Goal: Information Seeking & Learning: Learn about a topic

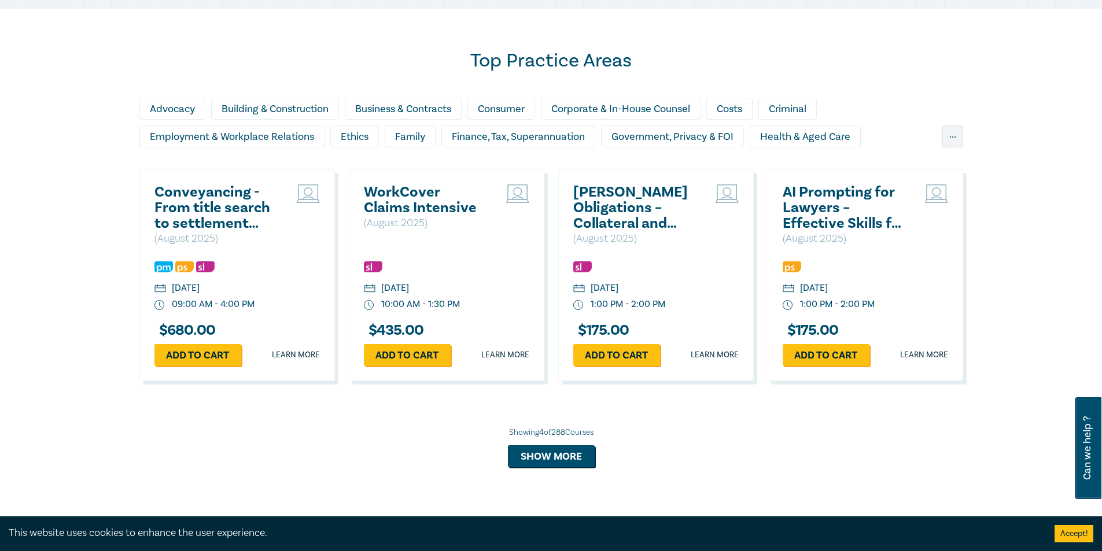
scroll to position [694, 0]
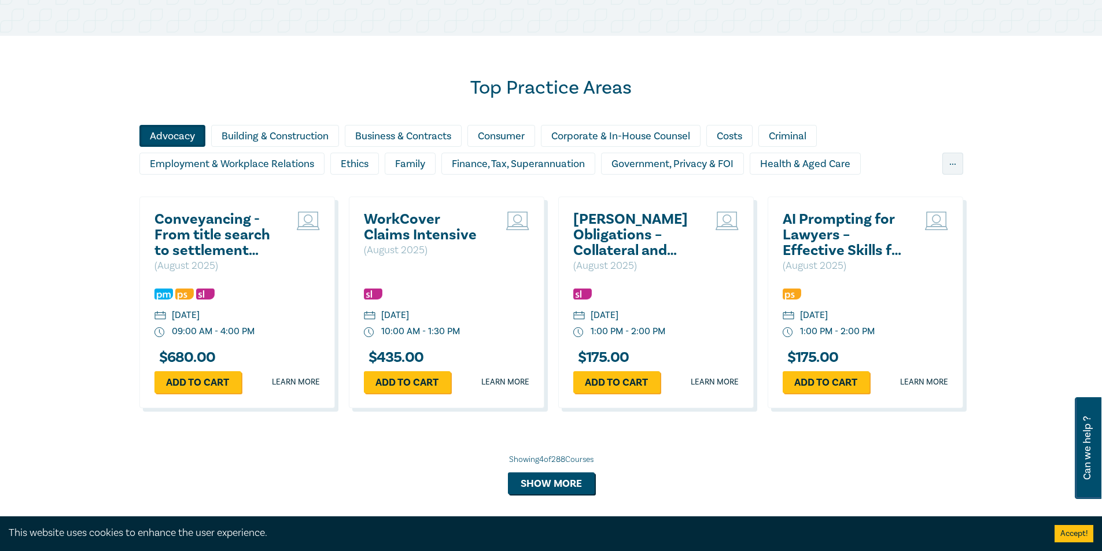
click at [191, 138] on div "Advocacy" at bounding box center [172, 136] width 66 height 22
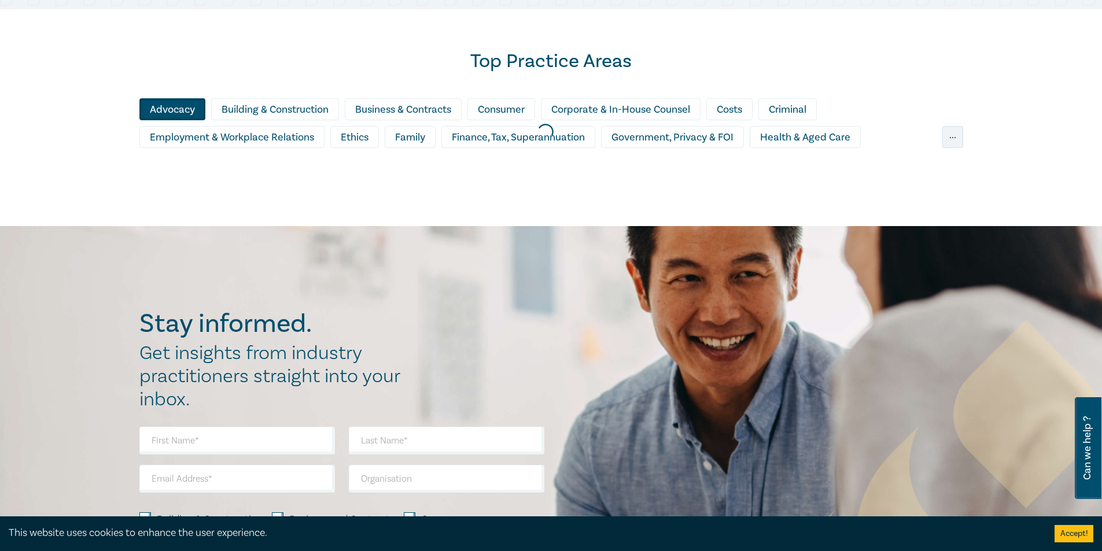
scroll to position [611, 0]
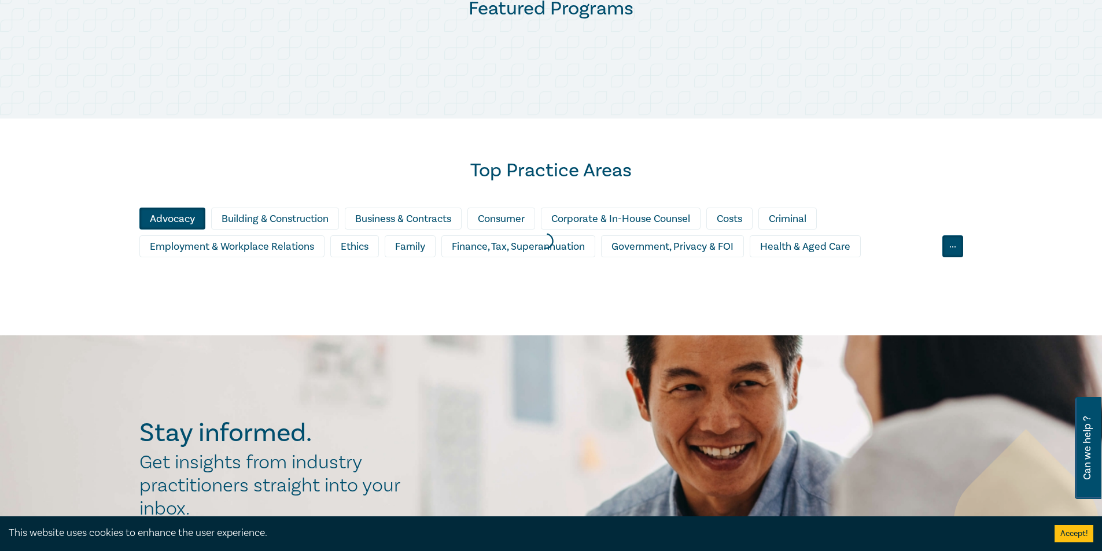
click at [960, 242] on div "..." at bounding box center [952, 246] width 21 height 22
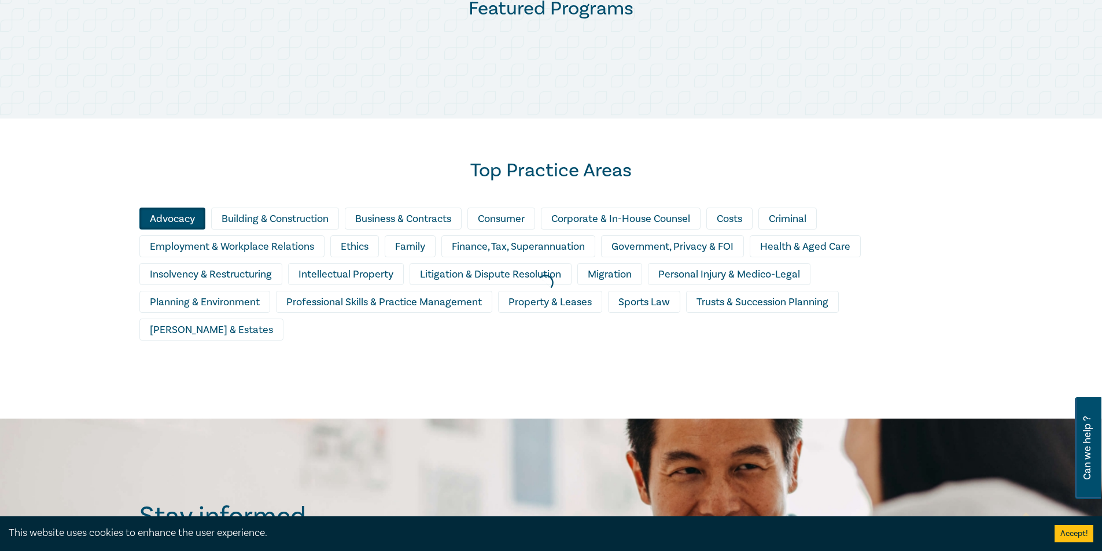
click at [242, 272] on div at bounding box center [545, 283] width 1102 height 284
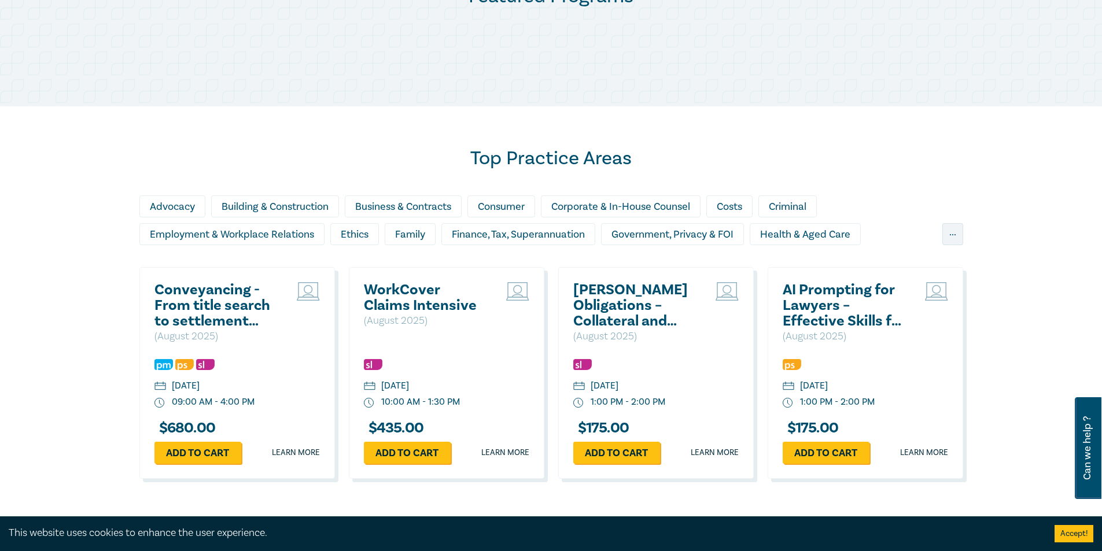
scroll to position [701, 0]
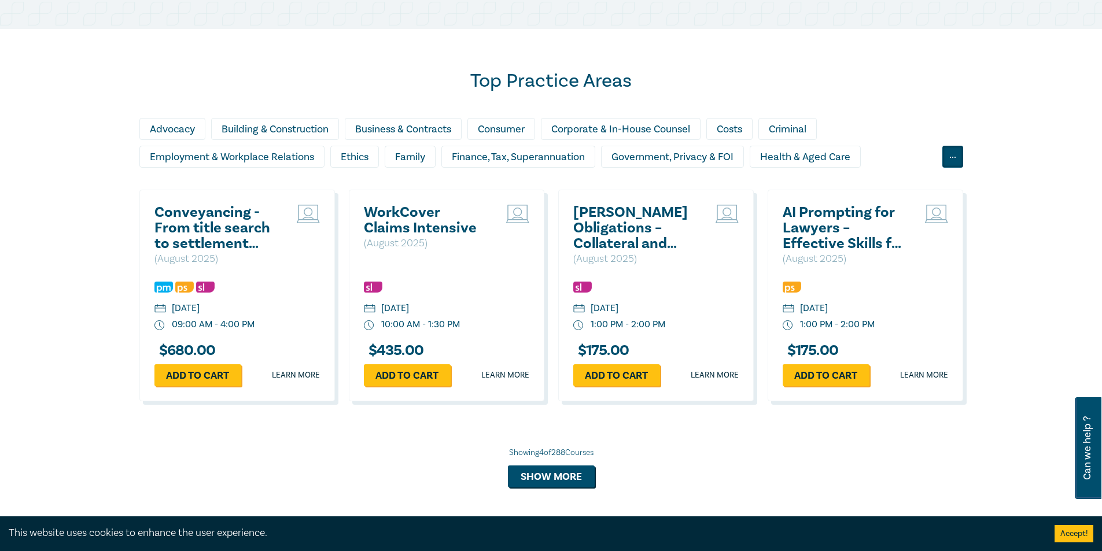
click at [957, 157] on div "..." at bounding box center [952, 157] width 21 height 22
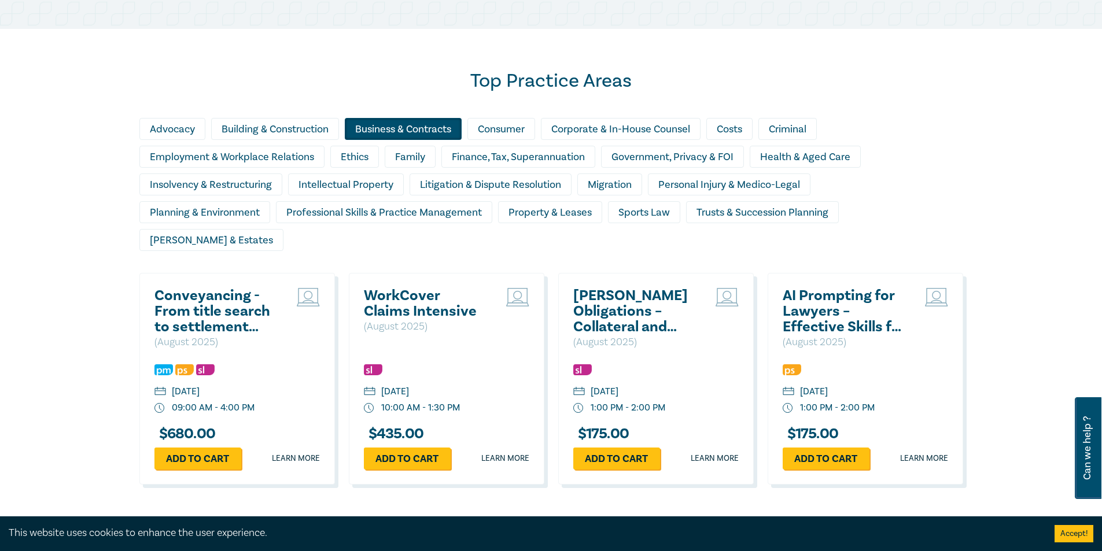
click at [446, 130] on div "Business & Contracts" at bounding box center [403, 129] width 117 height 22
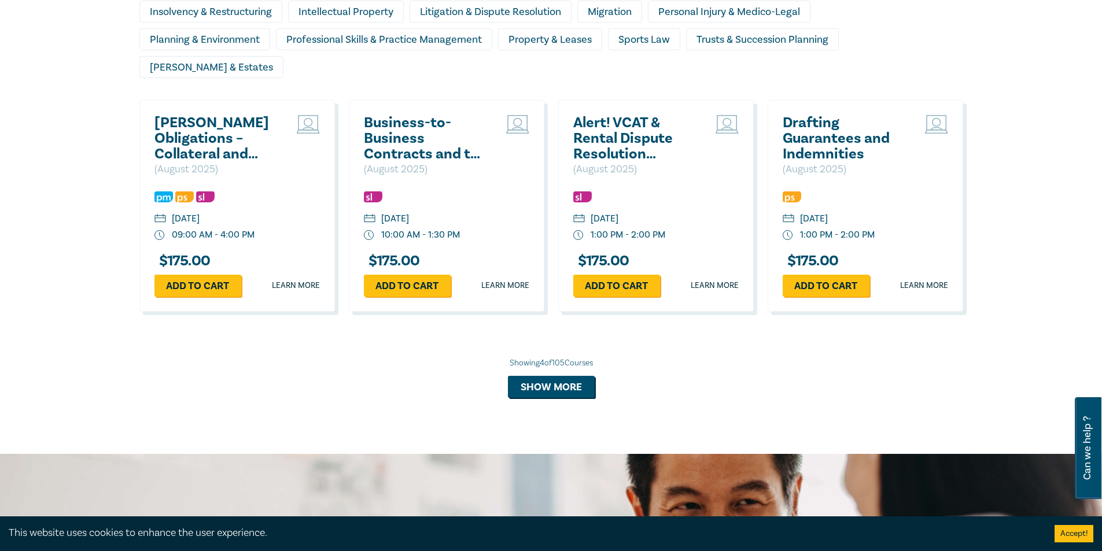
scroll to position [875, 0]
click at [602, 115] on h2 "Alert! VCAT & Rental Dispute Resolution Victoria Reforms 2025" at bounding box center [635, 138] width 124 height 47
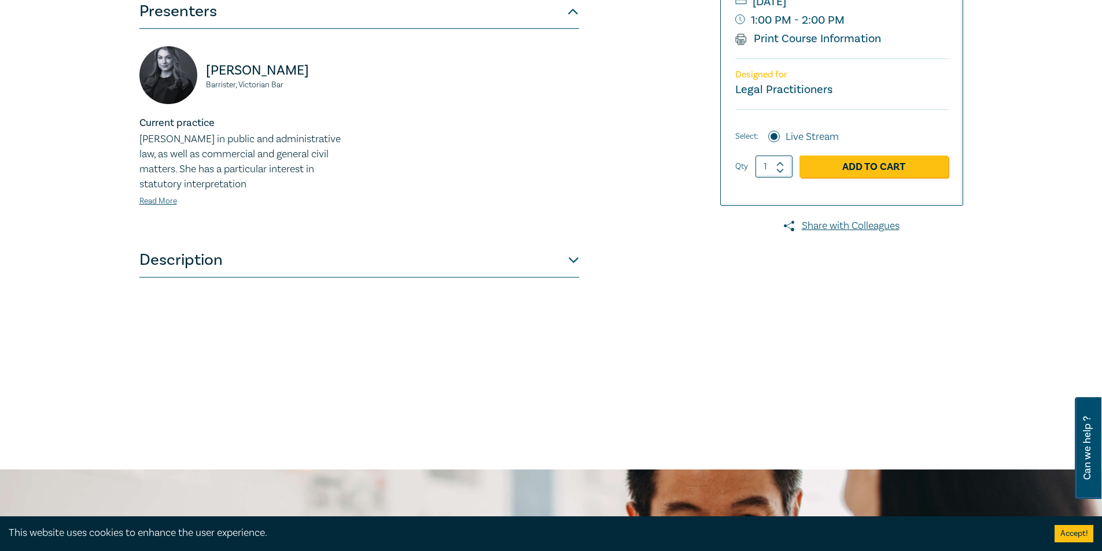
scroll to position [405, 0]
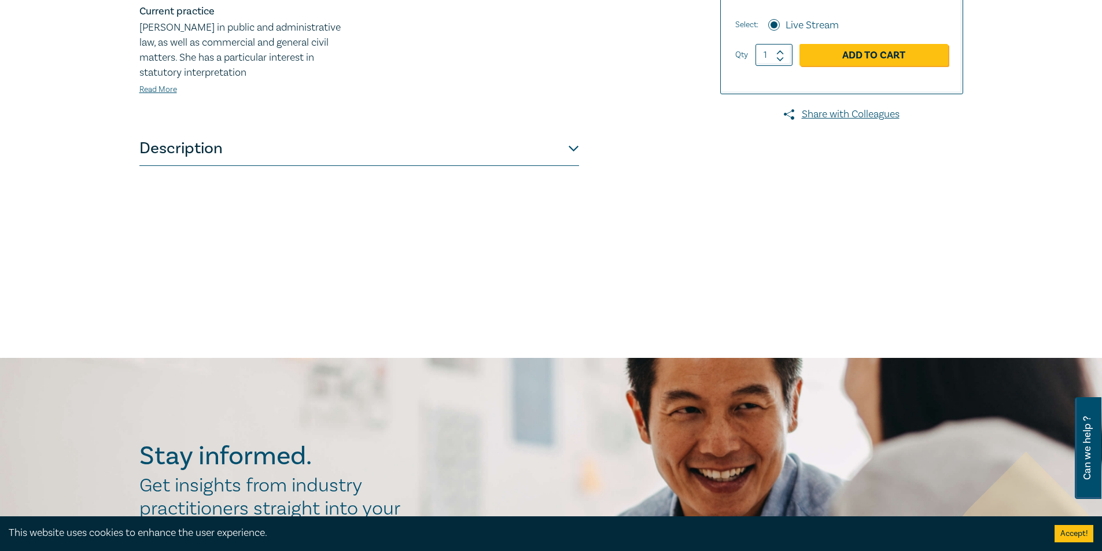
click at [528, 149] on button "Description" at bounding box center [359, 148] width 440 height 35
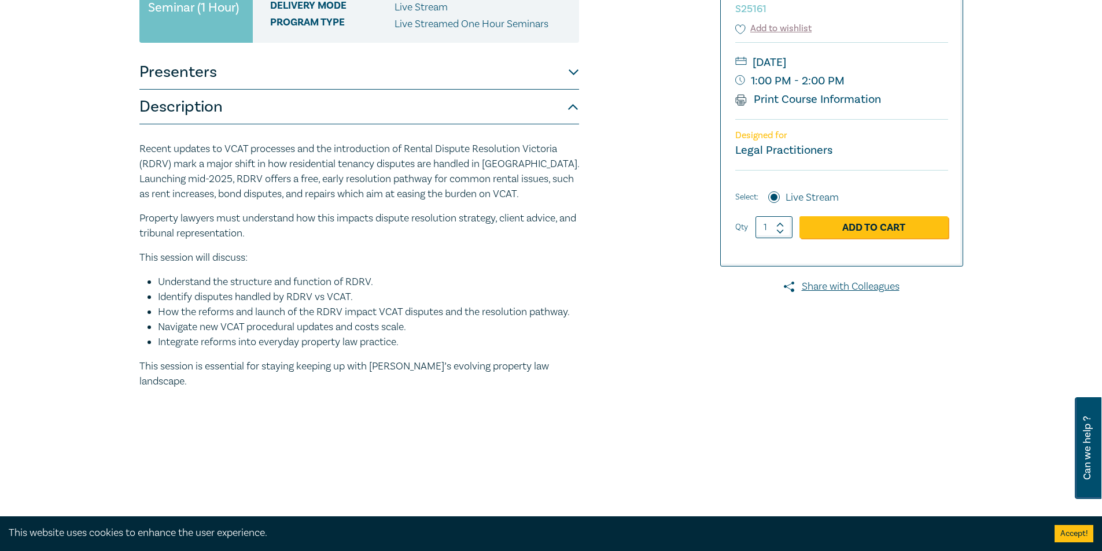
scroll to position [347, 0]
